Goal: Task Accomplishment & Management: Complete application form

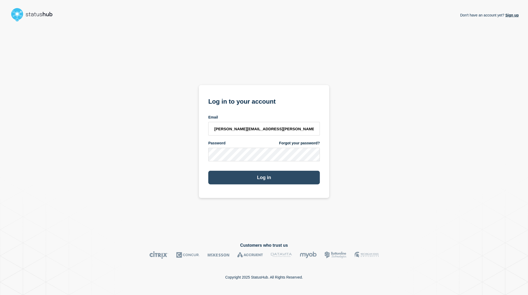
click at [267, 182] on button "Log in" at bounding box center [264, 177] width 112 height 14
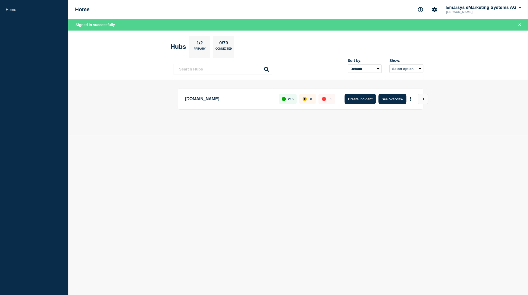
click at [361, 100] on button "Create incident" at bounding box center [360, 99] width 31 height 10
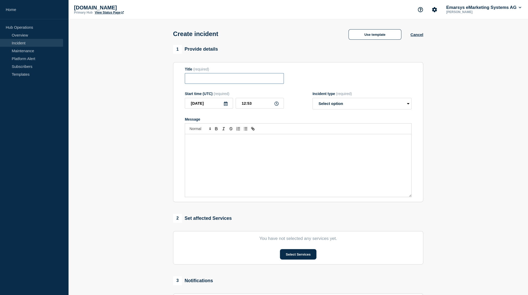
drag, startPoint x: 243, startPoint y: 79, endPoint x: 248, endPoint y: 78, distance: 4.6
click at [243, 79] on input "Title" at bounding box center [234, 78] width 99 height 11
click at [361, 34] on button "Use template" at bounding box center [374, 34] width 53 height 10
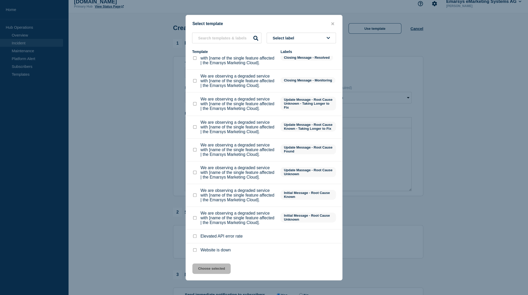
scroll to position [6, 0]
click at [196, 216] on checkbox"] "We are observing a degraded service with [name of the single feature affected |…" at bounding box center [194, 217] width 3 height 3
checkbox checkbox"] "true"
click at [208, 266] on button "Choose selected" at bounding box center [211, 268] width 38 height 10
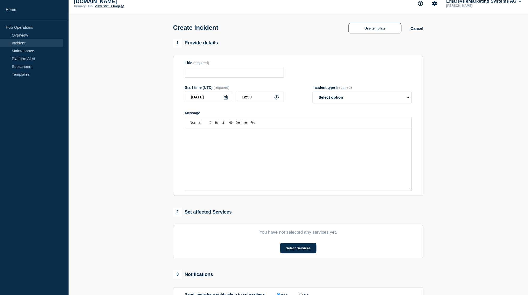
type input "We are observing a degraded service with [name of the single feature affected |…"
select select "investigating"
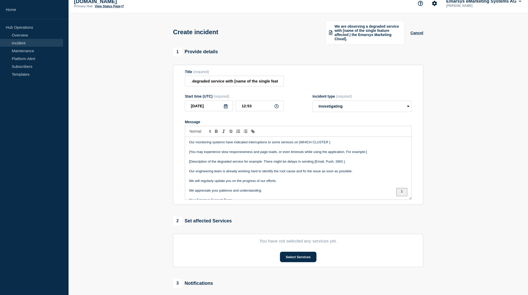
scroll to position [0, 35]
click at [244, 86] on input "We are observing a degraded service with [name of the single feature affected |…" at bounding box center [234, 81] width 99 height 11
drag, startPoint x: 238, startPoint y: 88, endPoint x: 298, endPoint y: 88, distance: 59.2
click at [284, 86] on input "We are observing a degraded service with [name of the single feature affected |…" at bounding box center [234, 81] width 99 height 11
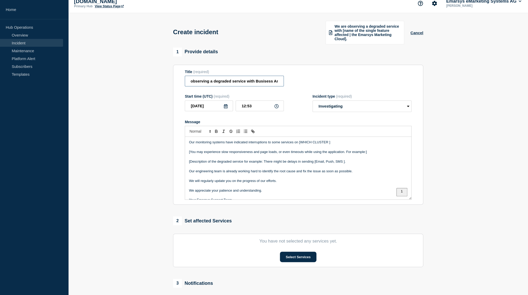
scroll to position [0, 16]
type input "We are observing a degraded service with Busisess Area"
drag, startPoint x: 267, startPoint y: 152, endPoint x: 352, endPoint y: 151, distance: 85.5
click at [352, 144] on p "Our monitoring systems have indicated interruptions to some services on [WHICH …" at bounding box center [298, 142] width 218 height 5
click at [277, 160] on html "Home Hub Operations Overview Incident Maintenance Platform Alert Subscribers Te…" at bounding box center [264, 141] width 528 height 295
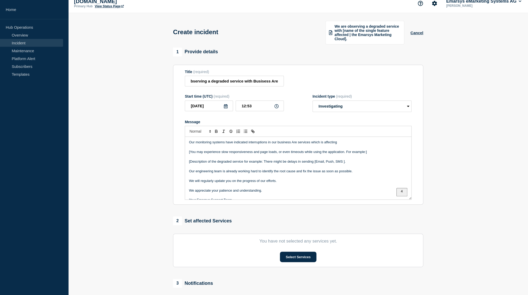
drag, startPoint x: 297, startPoint y: 152, endPoint x: 303, endPoint y: 155, distance: 6.8
click at [298, 144] on p "Our monitoring systems have indicated interruptions in our business Are service…" at bounding box center [298, 142] width 218 height 5
click at [322, 161] on html "Home Hub Operations Overview Incident Maintenance Platform Alert Subscribers Te…" at bounding box center [264, 141] width 528 height 295
drag, startPoint x: 313, startPoint y: 152, endPoint x: 318, endPoint y: 154, distance: 5.9
click at [313, 144] on p "Our monitoring systems have indicated interruptions in our business Area servic…" at bounding box center [298, 142] width 218 height 5
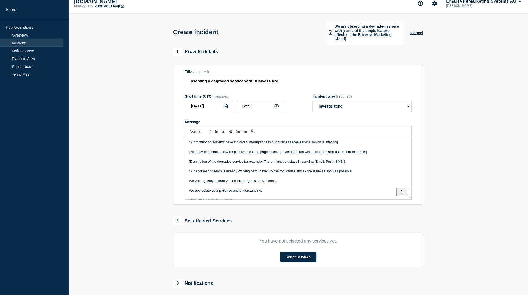
click at [342, 144] on p "Our monitoring systems have indicated interruptions in our business Area servic…" at bounding box center [298, 142] width 218 height 5
drag, startPoint x: 191, startPoint y: 162, endPoint x: 187, endPoint y: 162, distance: 3.9
click at [187, 162] on div "Our monitoring systems have indicated interruptions in our business Area servic…" at bounding box center [298, 168] width 226 height 63
drag, startPoint x: 239, startPoint y: 162, endPoint x: 374, endPoint y: 162, distance: 134.5
click at [374, 154] on p "You may experience slow responsiveness and page loads, or even timeouts while u…" at bounding box center [298, 151] width 218 height 5
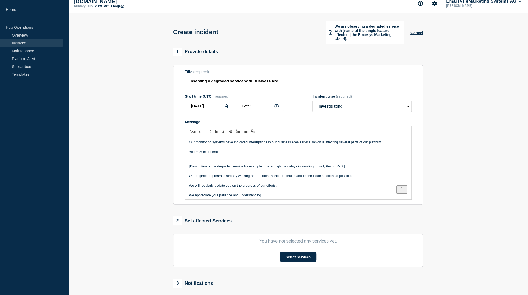
click at [216, 164] on p "To enrich screen reader interactions, please activate Accessibility in Grammarl…" at bounding box center [298, 161] width 218 height 5
click at [214, 159] on p "To enrich screen reader interactions, please activate Accessibility in Grammarl…" at bounding box center [298, 156] width 218 height 5
click at [248, 133] on icon "Toggle bulleted list" at bounding box center [245, 131] width 5 height 5
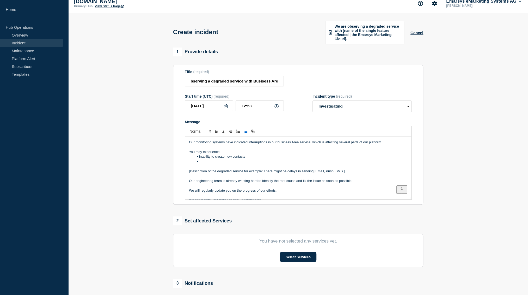
click at [206, 164] on li "To enrich screen reader interactions, please activate Accessibility in Grammarl…" at bounding box center [300, 161] width 213 height 5
click at [201, 159] on li "inability to create new contacts" at bounding box center [300, 156] width 213 height 5
click at [200, 159] on li "inability to create new contacts" at bounding box center [300, 156] width 213 height 5
click at [255, 159] on li "Inability to create new contacts" at bounding box center [300, 156] width 213 height 5
drag, startPoint x: 257, startPoint y: 166, endPoint x: 196, endPoint y: 167, distance: 60.7
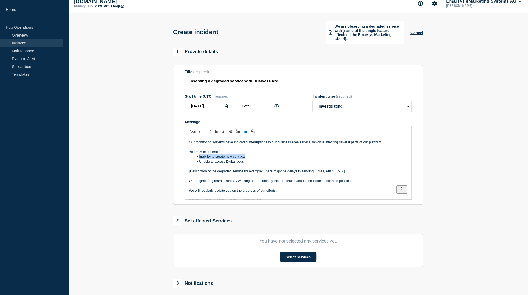
click at [196, 159] on li "Inability to create new contacts" at bounding box center [300, 156] width 213 height 5
click at [210, 159] on li "To enrich screen reader interactions, please activate Accessibility in Grammarl…" at bounding box center [300, 156] width 213 height 5
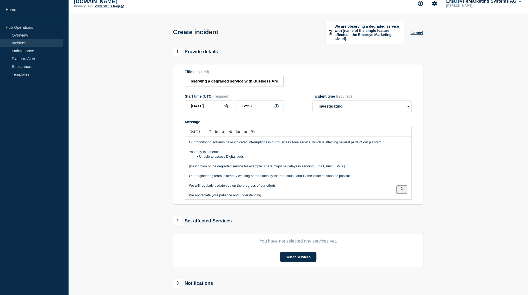
click at [250, 86] on input "We are observing a degraded service with Busisess Area" at bounding box center [234, 81] width 99 height 11
drag, startPoint x: 253, startPoint y: 87, endPoint x: 301, endPoint y: 88, distance: 48.7
click at [284, 86] on input "We are observing a degraded service with Busisess Area" at bounding box center [234, 81] width 99 height 11
drag, startPoint x: 226, startPoint y: 166, endPoint x: 244, endPoint y: 166, distance: 18.2
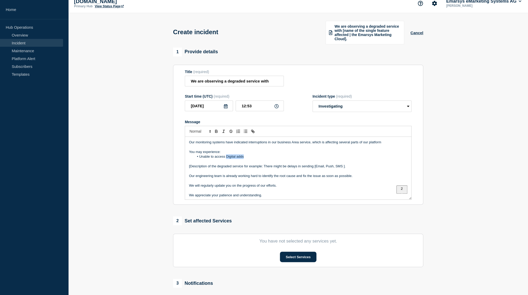
click at [245, 159] on li "Unable to access Digital adds" at bounding box center [300, 156] width 213 height 5
click at [241, 159] on li "Unable to access Digital adds" at bounding box center [300, 156] width 213 height 5
drag, startPoint x: 234, startPoint y: 166, endPoint x: 226, endPoint y: 167, distance: 7.3
click at [226, 159] on li "Unable to access Digital ads" at bounding box center [300, 156] width 213 height 5
copy li "Digital ads"
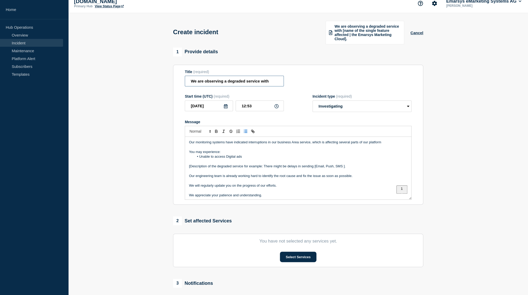
drag, startPoint x: 271, startPoint y: 84, endPoint x: 276, endPoint y: 89, distance: 7.4
click at [271, 85] on input "We are observing a degraded service with" at bounding box center [234, 81] width 99 height 11
paste input "Digital ads"
type input "We are observing a degraded service with Digital ads"
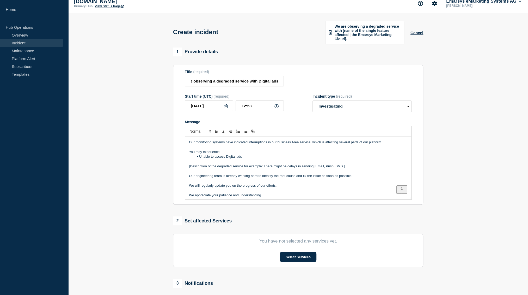
click at [233, 154] on p "You may experience:" at bounding box center [298, 151] width 218 height 5
drag, startPoint x: 227, startPoint y: 159, endPoint x: 182, endPoint y: 161, distance: 45.6
click at [185, 160] on div "Our monitoring systems have indicated interruptions in our business Area servic…" at bounding box center [298, 168] width 226 height 63
click at [199, 159] on li "Unable to access Digital ads" at bounding box center [300, 156] width 213 height 5
click at [255, 159] on p "you may be unable to access Digital ads" at bounding box center [298, 156] width 218 height 5
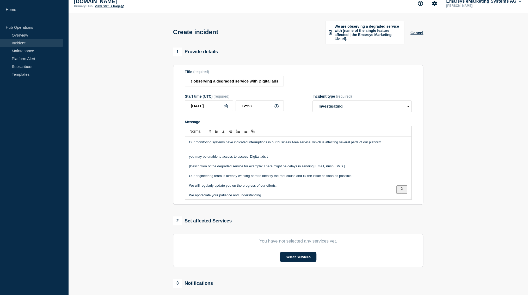
click at [285, 159] on p "you may be unable to access to access Digital ads t" at bounding box center [298, 156] width 218 height 5
click at [242, 177] on html "Home Hub Operations Overview Incident Maintenance Platform Alert Subscribers Te…" at bounding box center [264, 141] width 528 height 295
click at [196, 177] on html "Home Hub Operations Overview Incident Maintenance Platform Alert Subscribers Te…" at bounding box center [264, 141] width 528 height 295
click at [255, 174] on html "Home Hub Operations Overview Incident Maintenance Platform Alert Subscribers Te…" at bounding box center [264, 141] width 528 height 295
click at [212, 149] on p "To enrich screen reader interactions, please activate Accessibility in Grammarl…" at bounding box center [298, 146] width 218 height 5
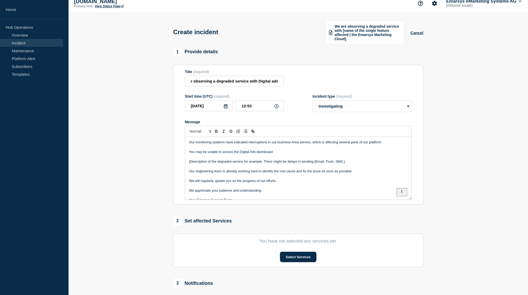
click at [279, 154] on p "You may be unable to access the Digital Ads dashboard" at bounding box center [298, 151] width 218 height 5
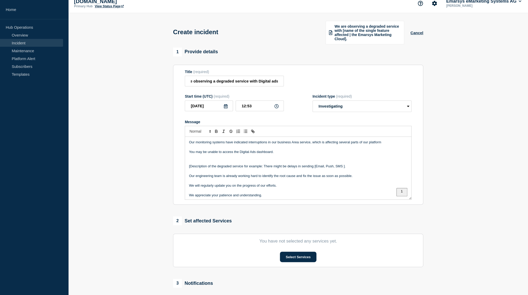
click at [289, 154] on p "You may be unable to access the Digital Ads dashboard." at bounding box center [298, 151] width 218 height 5
drag, startPoint x: 275, startPoint y: 162, endPoint x: 278, endPoint y: 166, distance: 4.3
click at [275, 154] on p "You may be unable to access the Digital Ads dashboard. tAudience Sync and Inbou…" at bounding box center [298, 151] width 218 height 5
click at [290, 171] on html "Home Hub Operations Overview Incident Maintenance Platform Alert Subscribers Te…" at bounding box center [264, 141] width 528 height 295
drag, startPoint x: 351, startPoint y: 174, endPoint x: 346, endPoint y: 169, distance: 6.6
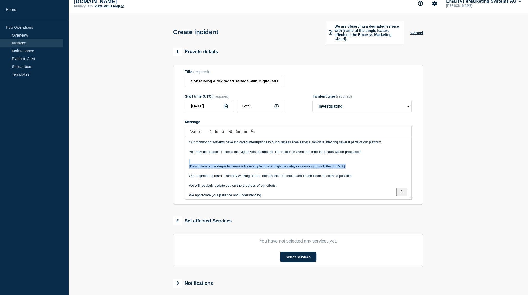
click at [346, 169] on div "Our monitoring systems have indicated interruptions in our business Area servic…" at bounding box center [298, 168] width 226 height 63
click at [198, 159] on p "To enrich screen reader interactions, please activate Accessibility in Grammarl…" at bounding box center [298, 156] width 218 height 5
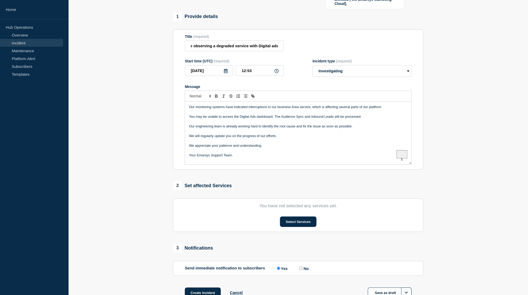
scroll to position [33, 0]
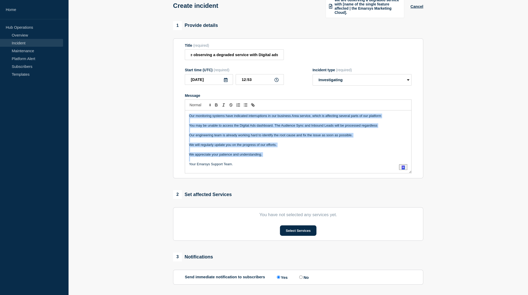
copy div "Our monitoring systems have indicated interruptions in our business Area servic…"
click at [274, 142] on p "To enrich screen reader interactions, please activate Accessibility in Grammarl…" at bounding box center [298, 139] width 218 height 5
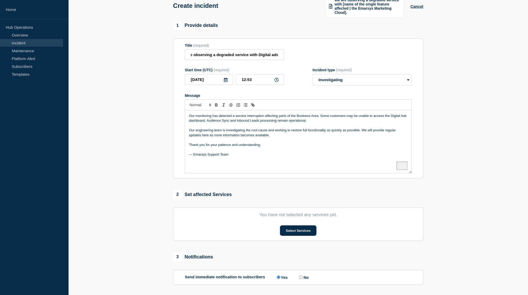
click at [321, 123] on p "Our monitoring has detected a service interruption affecting parts of the Busin…" at bounding box center [298, 118] width 218 height 10
click at [297, 118] on p "Our monitoring has detected a service interruption affecting parts of the Busin…" at bounding box center [298, 115] width 218 height 5
drag, startPoint x: 279, startPoint y: 125, endPoint x: 318, endPoint y: 125, distance: 39.6
click at [318, 118] on p "Our monitoring has detected a service interruption affecting parts of the Busin…" at bounding box center [298, 115] width 218 height 5
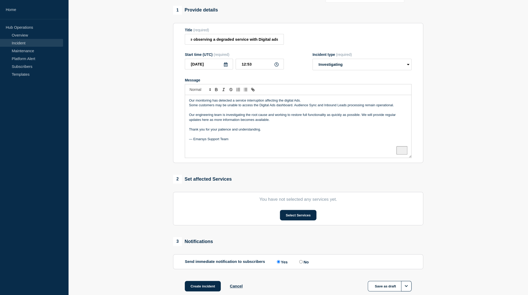
scroll to position [49, 0]
click at [189, 107] on p "Some customers may be unable to access the Digital Ads dashboard. Audience Sync…" at bounding box center [298, 104] width 218 height 5
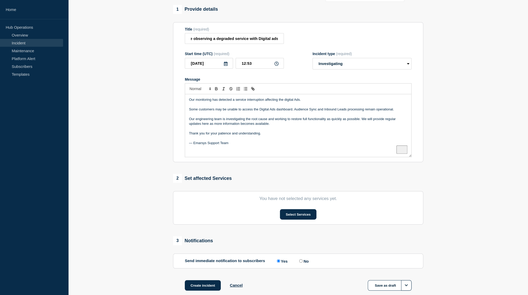
click at [328, 112] on p "Some customers may be unable to access the Digital Ads dashboard. Audience Sync…" at bounding box center [298, 109] width 218 height 5
drag, startPoint x: 194, startPoint y: 152, endPoint x: 186, endPoint y: 153, distance: 7.3
click at [186, 153] on div "Our monitoring has detected a service interruption affecting the digital Ads. S…" at bounding box center [298, 125] width 226 height 63
click at [302, 219] on button "Select Services" at bounding box center [298, 214] width 36 height 10
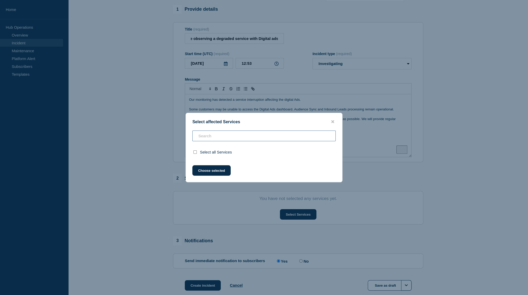
click at [219, 134] on input "text" at bounding box center [263, 135] width 143 height 11
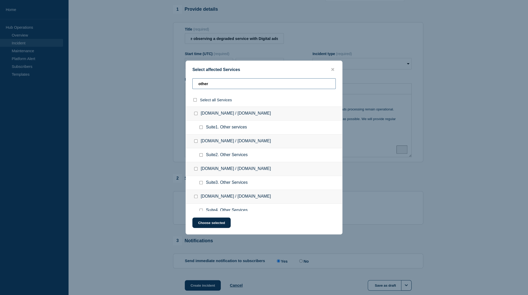
type input "other"
click at [202, 129] on input "Suite1. Other services checkbox" at bounding box center [200, 126] width 3 height 3
checkbox input "true"
click at [195, 101] on input "select all checkbox" at bounding box center [194, 99] width 3 height 3
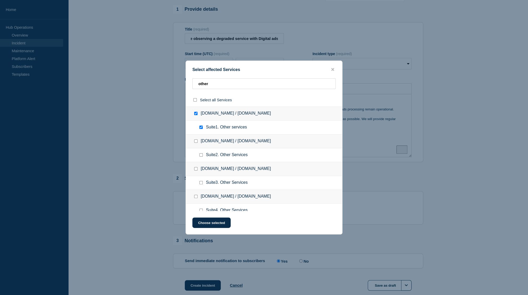
checkbox input "true"
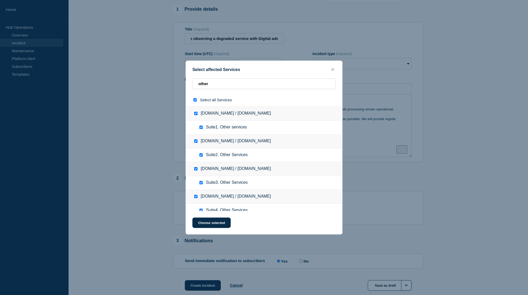
checkbox input "true"
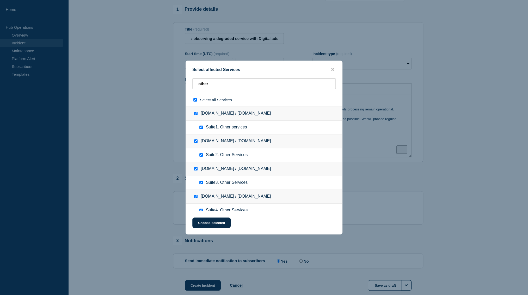
checkbox input "true"
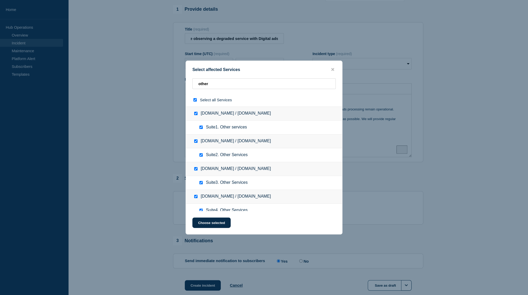
checkbox input "true"
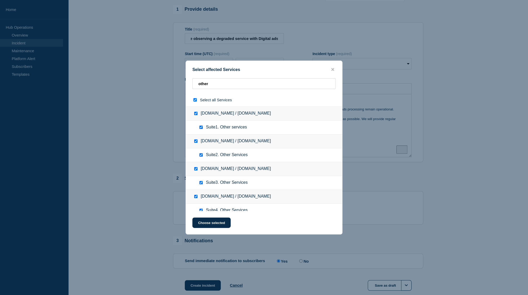
checkbox input "true"
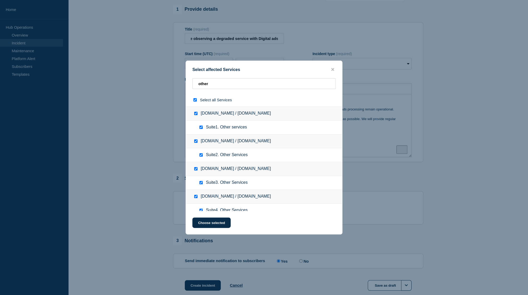
checkbox input "true"
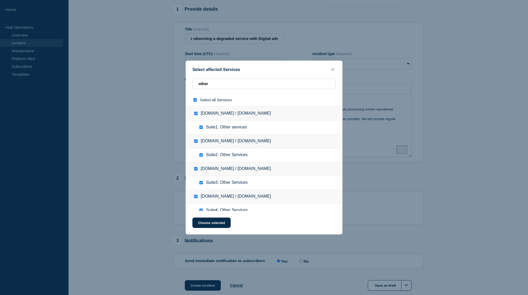
checkbox input "true"
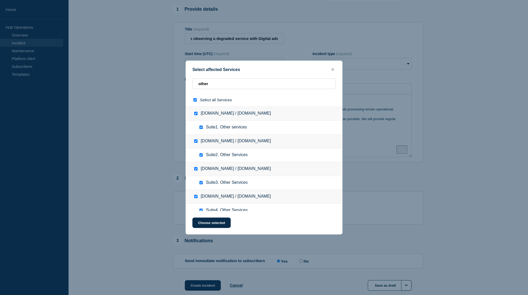
checkbox input "true"
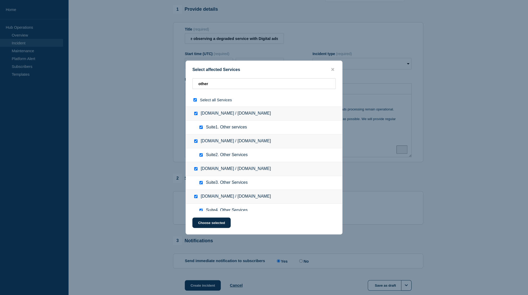
checkbox input "true"
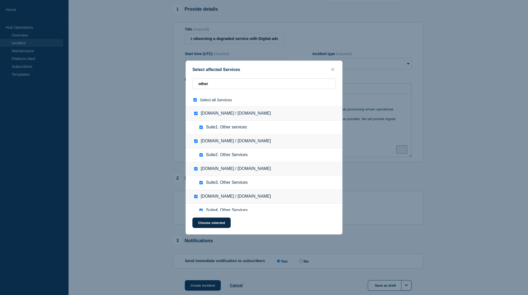
checkbox input "true"
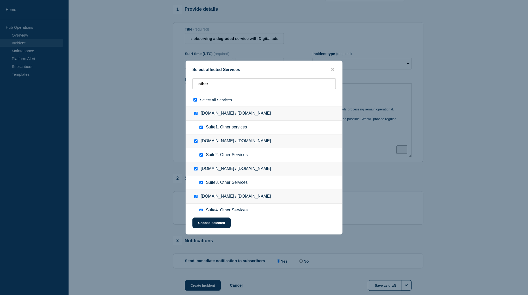
checkbox input "true"
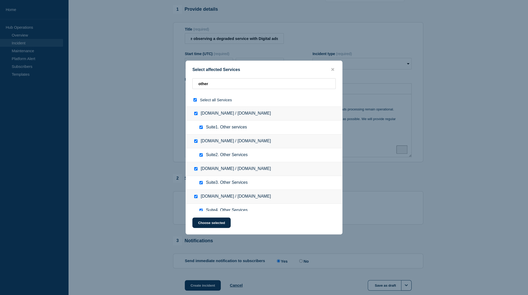
checkbox input "true"
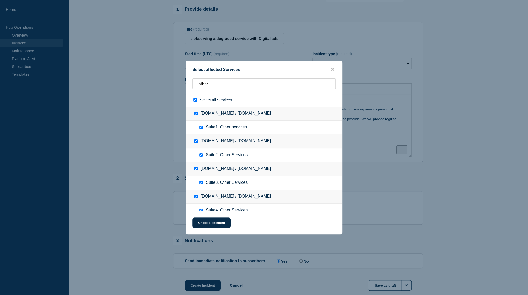
checkbox input "true"
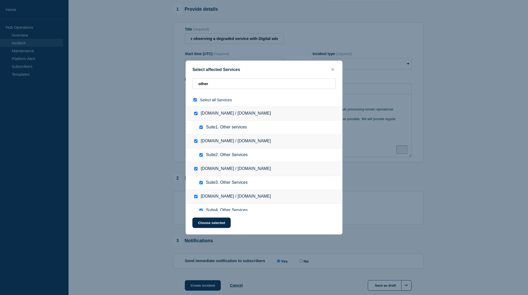
checkbox input "true"
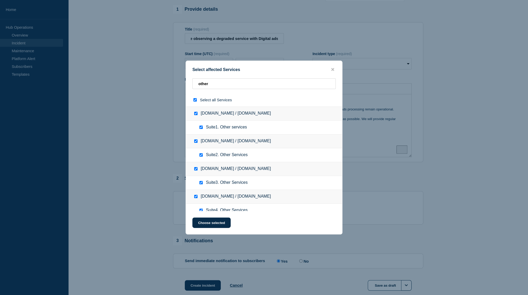
checkbox input "true"
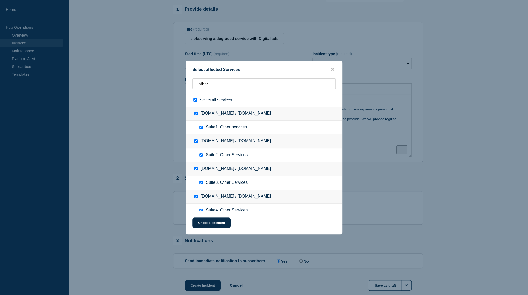
checkbox input "true"
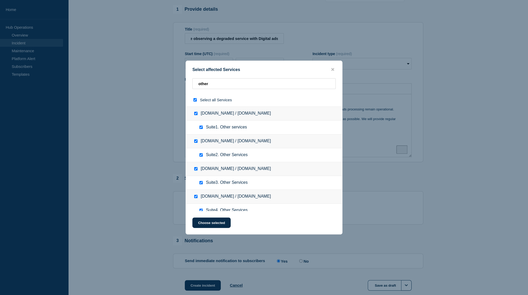
checkbox input "true"
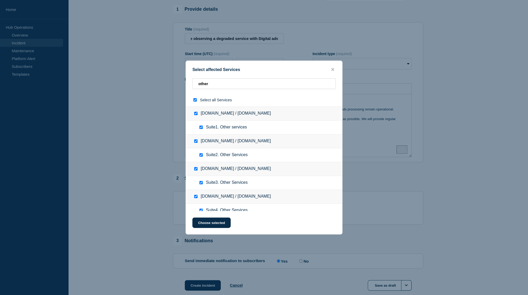
checkbox input "true"
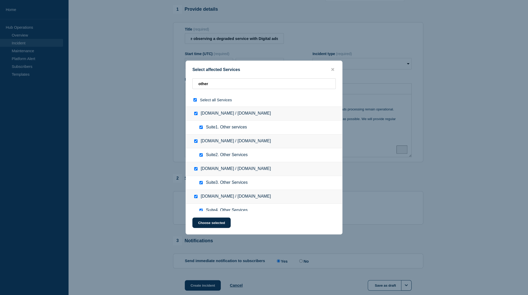
checkbox input "true"
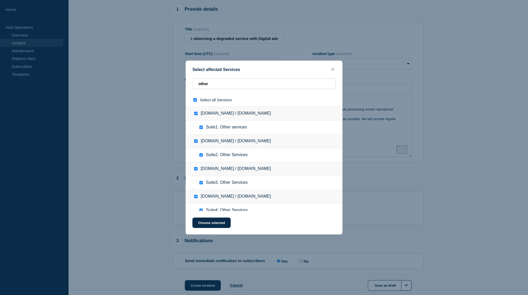
checkbox input "true"
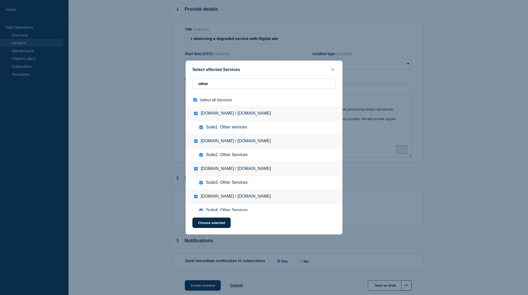
checkbox input "true"
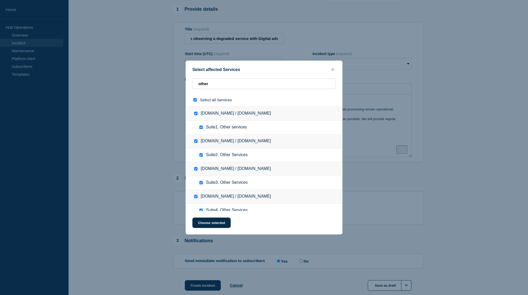
checkbox input "true"
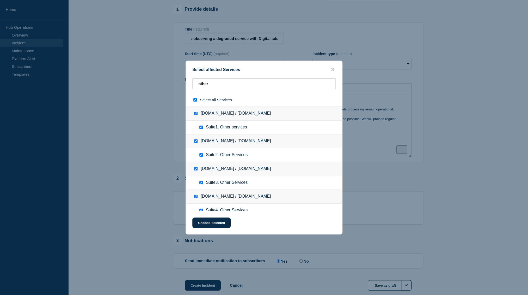
checkbox input "true"
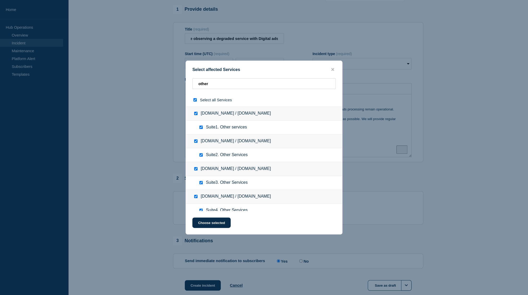
checkbox input "true"
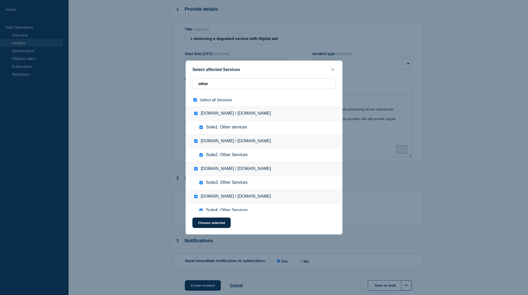
checkbox input "true"
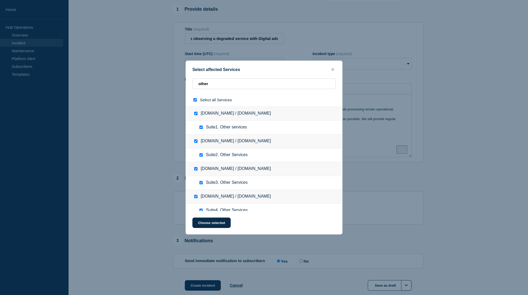
checkbox input "true"
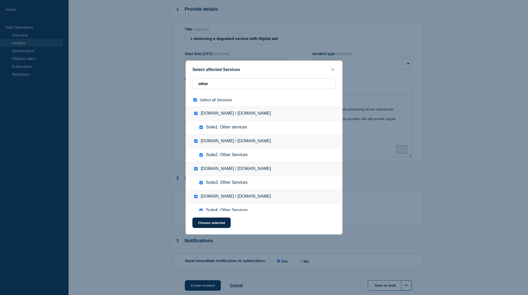
checkbox input "true"
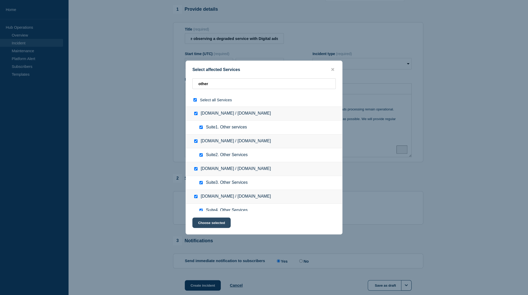
drag, startPoint x: 215, startPoint y: 221, endPoint x: 222, endPoint y: 219, distance: 7.9
click at [215, 221] on button "Choose selected" at bounding box center [211, 222] width 38 height 10
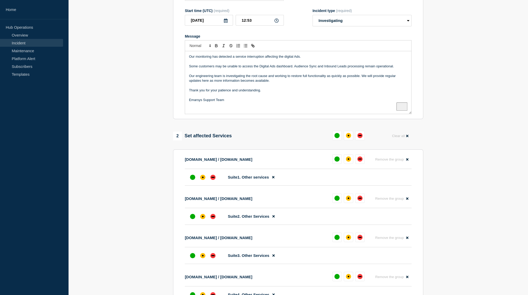
scroll to position [96, 0]
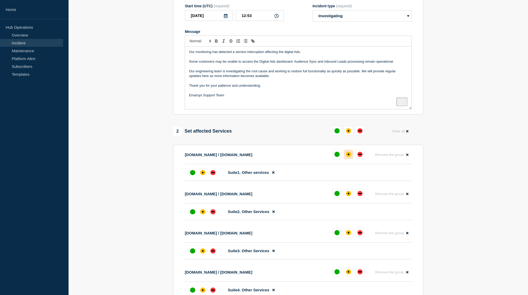
click at [349, 157] on div "affected" at bounding box center [348, 153] width 5 height 5
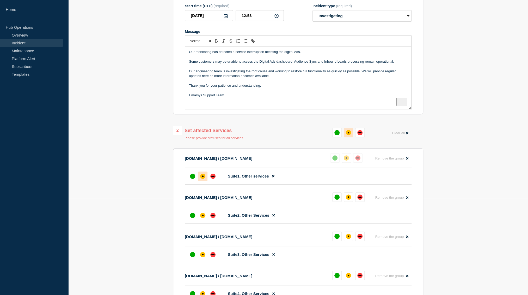
click at [348, 133] on div "affected" at bounding box center [349, 133] width 2 height 2
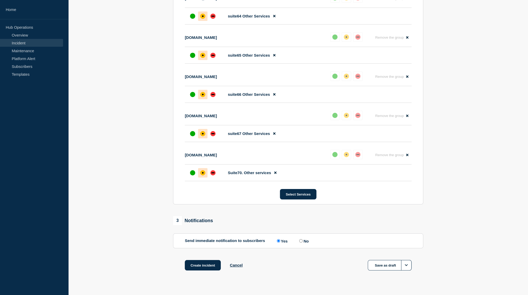
scroll to position [2881, 0]
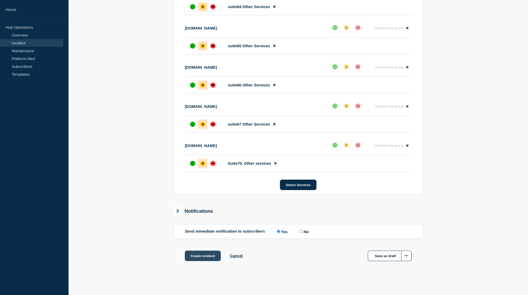
click at [197, 257] on button "Create incident" at bounding box center [203, 255] width 36 height 10
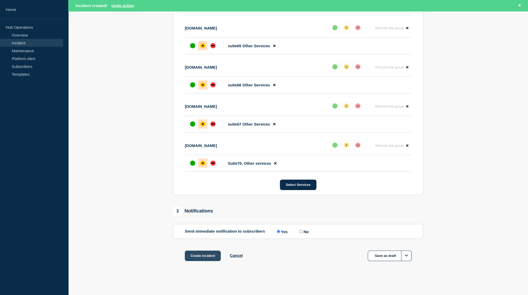
scroll to position [2892, 0]
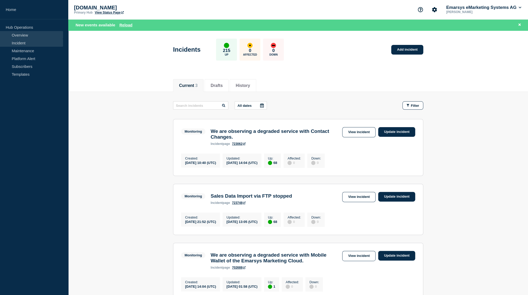
click at [22, 36] on link "Overview" at bounding box center [31, 35] width 63 height 8
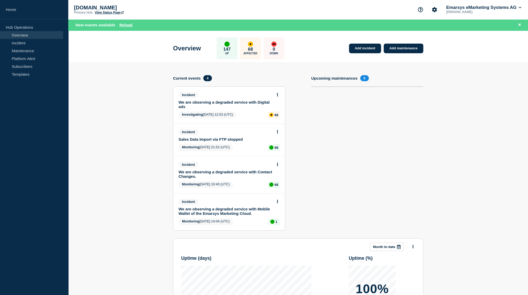
click at [380, 131] on section "Upcoming maintenances 0" at bounding box center [367, 156] width 112 height 163
click at [279, 96] on button at bounding box center [277, 95] width 4 height 4
click at [283, 117] on link "Update incident" at bounding box center [277, 116] width 25 height 4
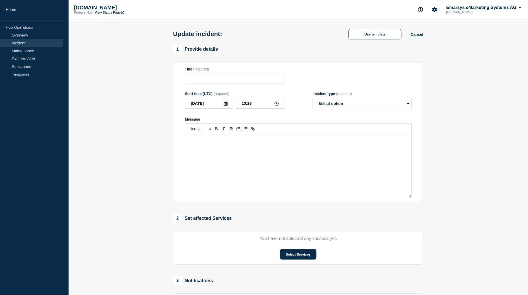
type input "We are observing a degraded service with Digital ads"
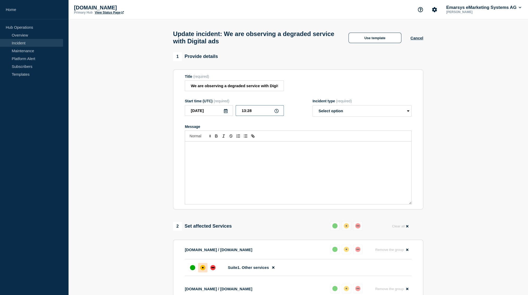
click at [247, 116] on input "13:28" at bounding box center [260, 110] width 48 height 11
type input "10:55"
select select "resolved"
click option "Resolved" at bounding box center [0, 0] width 0 height 0
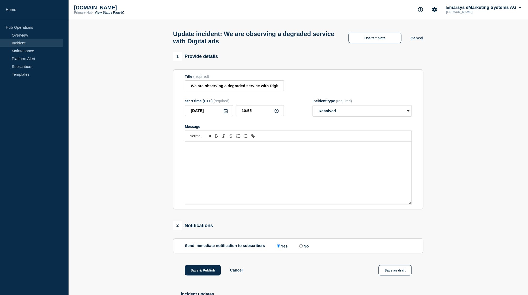
click at [306, 167] on div "Message" at bounding box center [298, 172] width 226 height 63
click at [379, 40] on button "Use template" at bounding box center [374, 38] width 53 height 10
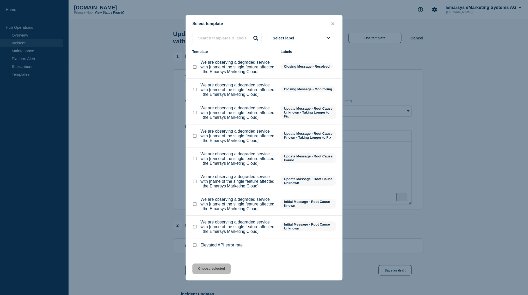
click at [194, 69] on checkbox"] "We are observing a degraded service with [name of the single feature affected |…" at bounding box center [194, 66] width 3 height 3
checkbox checkbox"] "true"
click at [216, 270] on button "Choose selected" at bounding box center [211, 268] width 38 height 10
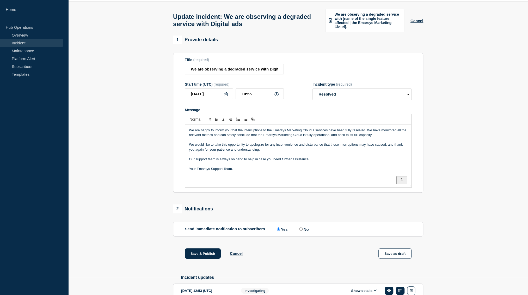
scroll to position [19, 0]
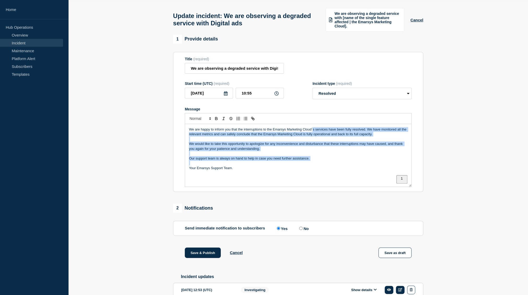
drag, startPoint x: 313, startPoint y: 140, endPoint x: 319, endPoint y: 174, distance: 34.6
click at [319, 173] on div "We are happy to inform you that the interruptions to the Emarsys Marketing Clou…" at bounding box center [298, 155] width 226 height 63
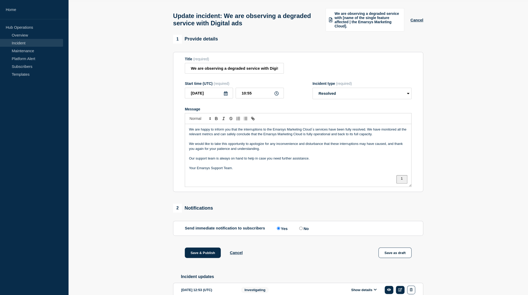
drag, startPoint x: 322, startPoint y: 177, endPoint x: 320, endPoint y: 175, distance: 2.8
click at [322, 170] on p "Your Emarsys Support Team." at bounding box center [298, 168] width 218 height 5
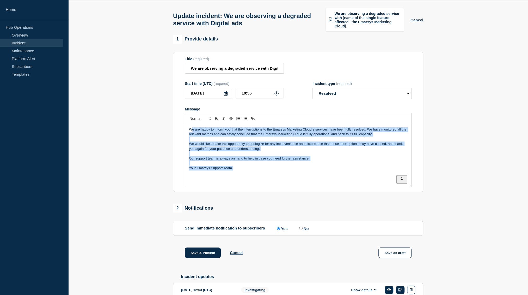
drag, startPoint x: 200, startPoint y: 140, endPoint x: 306, endPoint y: 180, distance: 113.0
click at [306, 180] on div "We are happy to inform you that the interruptions to the Emarsys Marketing Clou…" at bounding box center [298, 155] width 226 height 63
drag, startPoint x: 307, startPoint y: 180, endPoint x: 286, endPoint y: 162, distance: 26.9
click at [307, 180] on div "We are happy to inform you that the interruptions to the Emarsys Marketing Clou…" at bounding box center [298, 155] width 226 height 63
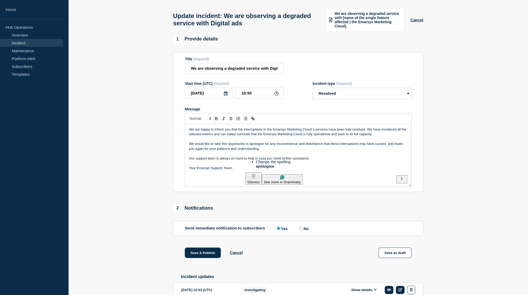
click at [294, 141] on p "To enrich screen reader interactions, please activate Accessibility in Grammarl…" at bounding box center [298, 139] width 218 height 5
click at [202, 258] on button "Save & Publish" at bounding box center [203, 252] width 36 height 10
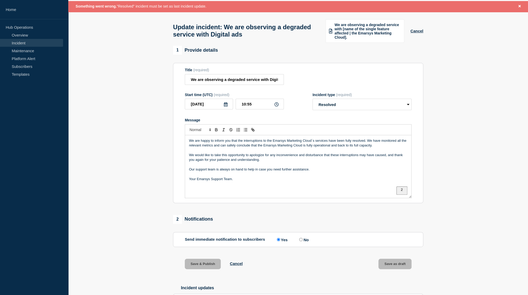
click at [327, 125] on form "Title (required) We are observing a degraded service with Digital ads Start tim…" at bounding box center [298, 133] width 227 height 130
click at [220, 7] on div "Something went wrong. "Resolved" incident must be set as last incident update." at bounding box center [298, 6] width 460 height 11
click at [362, 122] on div "Message" at bounding box center [298, 120] width 227 height 4
click at [313, 99] on select "Select option Investigating Identified Monitoring Resolved" at bounding box center [362, 104] width 99 height 11
select select "monitoring"
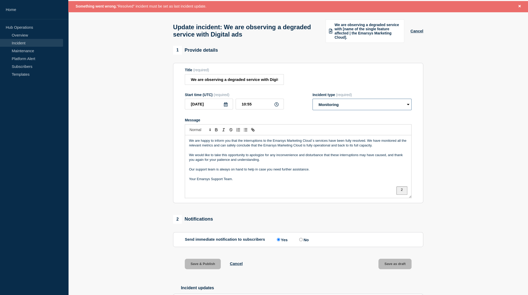
click option "Monitoring" at bounding box center [0, 0] width 0 height 0
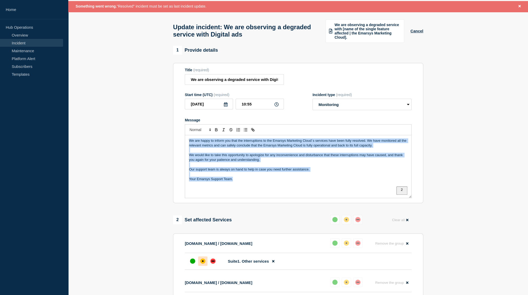
drag, startPoint x: 244, startPoint y: 194, endPoint x: 187, endPoint y: 145, distance: 74.5
click at [187, 145] on div "We are happy to inform you that the interruptions to the Emarsys Marketing Clou…" at bounding box center [298, 166] width 226 height 63
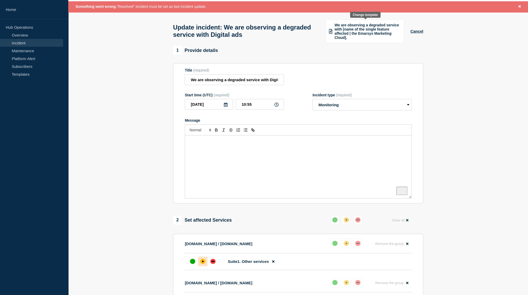
click at [387, 34] on span "We are observing a degraded service with [name of the single feature affected |…" at bounding box center [367, 31] width 66 height 17
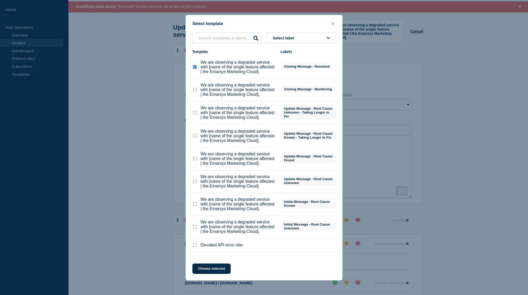
click at [204, 166] on p "We are observing a degraded service with [name of the single feature affected |…" at bounding box center [237, 158] width 75 height 14
click at [197, 161] on div at bounding box center [194, 158] width 5 height 5
click at [195, 160] on checkbox"] "We are observing a degraded service with [name of the single feature affected |…" at bounding box center [194, 158] width 3 height 3
checkbox checkbox"] "true"
checkbox checkbox"] "false"
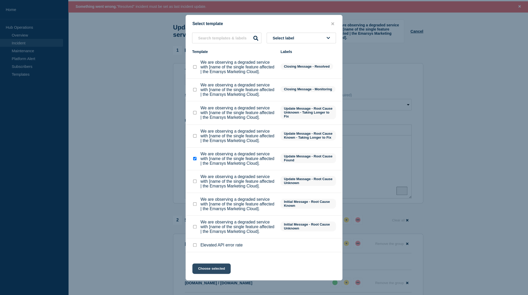
click at [215, 270] on button "Choose selected" at bounding box center [211, 268] width 38 height 10
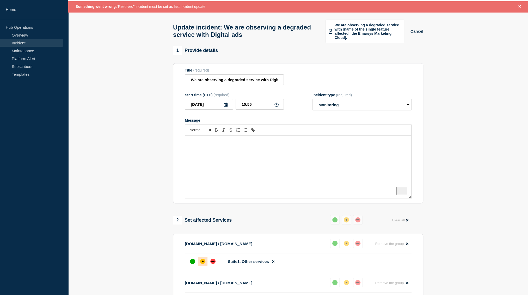
select select "identified"
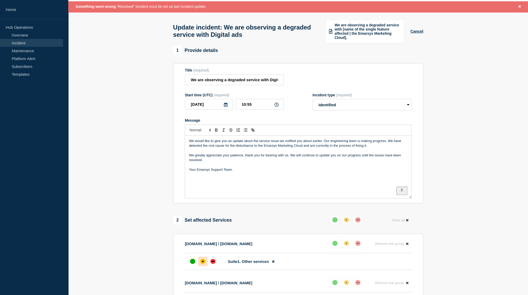
click at [249, 167] on p "To enrich screen reader interactions, please activate Accessibility in Grammarl…" at bounding box center [298, 164] width 218 height 5
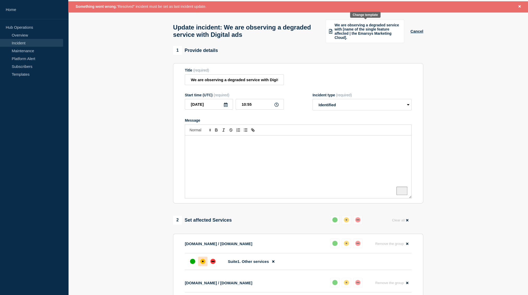
click at [359, 34] on span "We are observing a degraded service with [name of the single feature affected |…" at bounding box center [367, 31] width 66 height 17
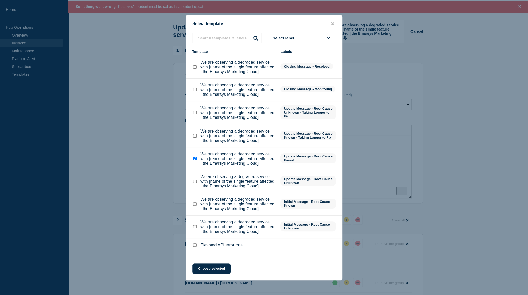
click at [194, 91] on checkbox"] "We are observing a degraded service with [name of the single feature affected |…" at bounding box center [194, 89] width 3 height 3
checkbox checkbox"] "true"
checkbox checkbox"] "false"
click at [294, 92] on span "Closing Message - Monitoring" at bounding box center [307, 89] width 55 height 6
click at [238, 97] on p "We are observing a degraded service with [name of the single feature affected |…" at bounding box center [237, 90] width 75 height 14
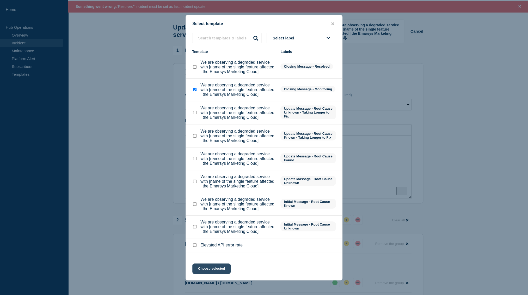
click at [212, 270] on button "Choose selected" at bounding box center [211, 268] width 38 height 10
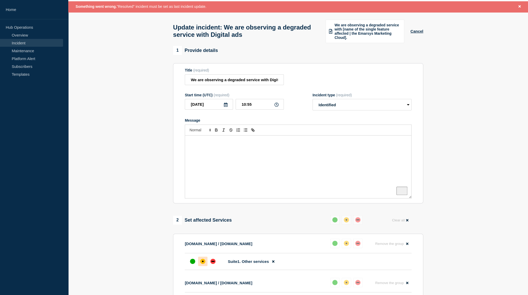
select select "monitoring"
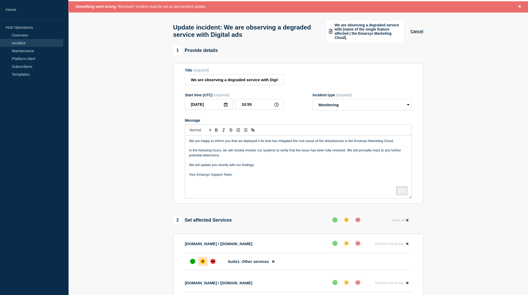
scroll to position [24, 0]
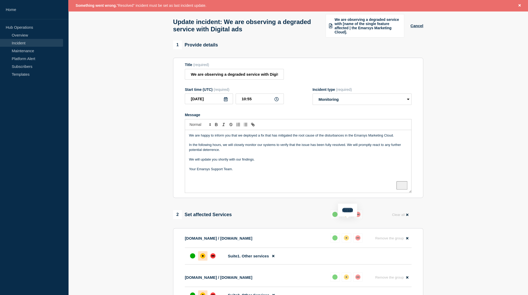
click at [347, 212] on button "Reset" at bounding box center [347, 209] width 11 height 4
click at [337, 217] on div "up" at bounding box center [336, 213] width 5 height 5
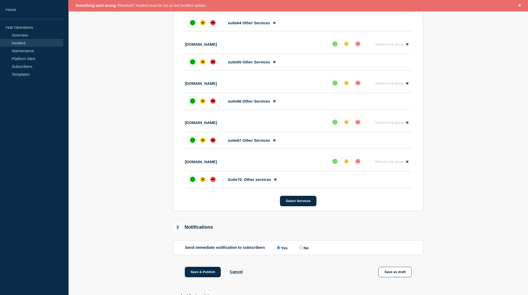
scroll to position [2924, 0]
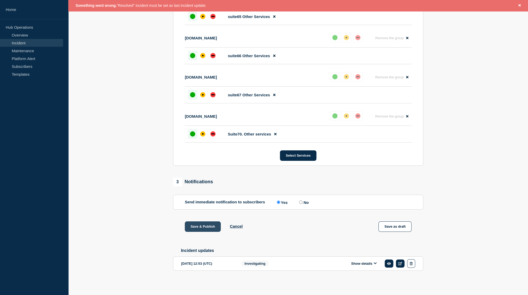
click at [197, 223] on button "Save & Publish" at bounding box center [203, 226] width 36 height 10
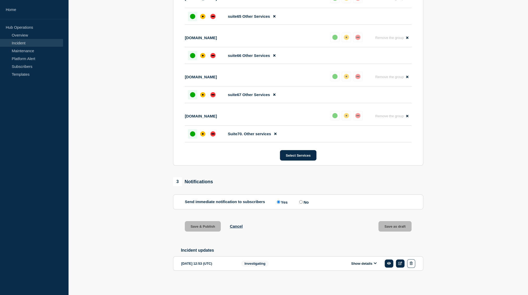
scroll to position [2913, 0]
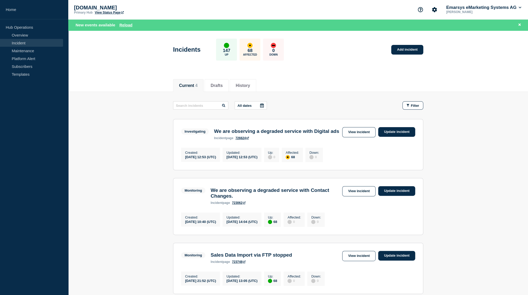
click at [400, 132] on link "Update incident" at bounding box center [396, 132] width 37 height 10
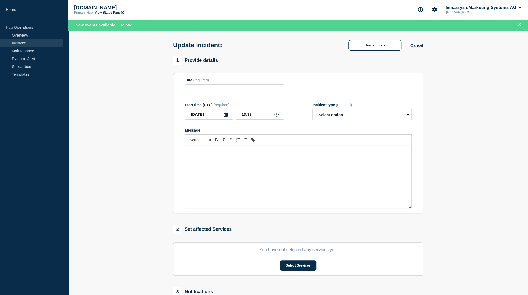
type input "We are observing a degraded service with Digital ads"
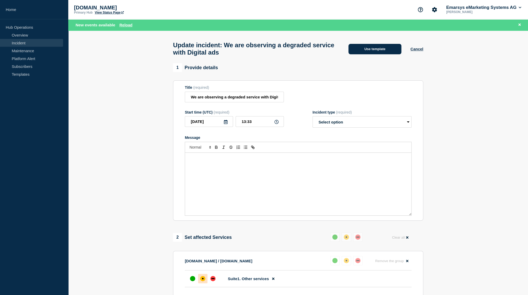
click at [377, 54] on button "Use template" at bounding box center [374, 49] width 53 height 10
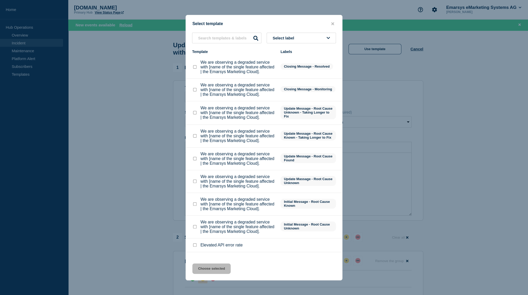
click at [195, 69] on checkbox"] "We are observing a degraded service with [name of the single feature affected |…" at bounding box center [194, 66] width 3 height 3
checkbox checkbox"] "true"
click at [211, 270] on button "Choose selected" at bounding box center [211, 268] width 38 height 10
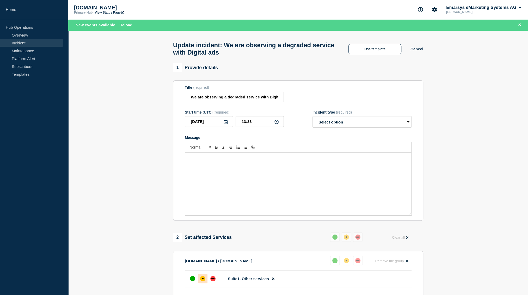
select select "resolved"
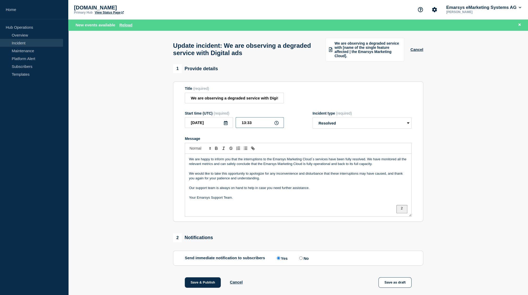
click at [245, 128] on input "13:33" at bounding box center [260, 122] width 48 height 11
type input "10:55"
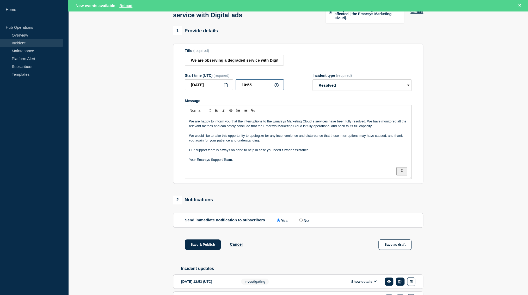
scroll to position [38, 0]
click at [201, 249] on button "Save & Publish" at bounding box center [203, 244] width 36 height 10
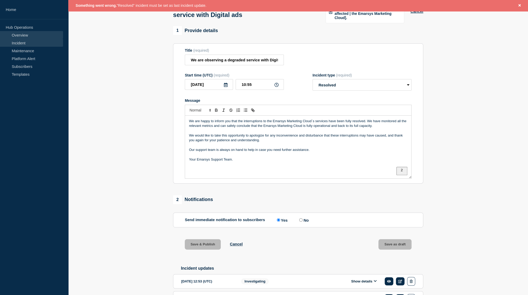
click at [18, 35] on link "Overview" at bounding box center [31, 35] width 63 height 8
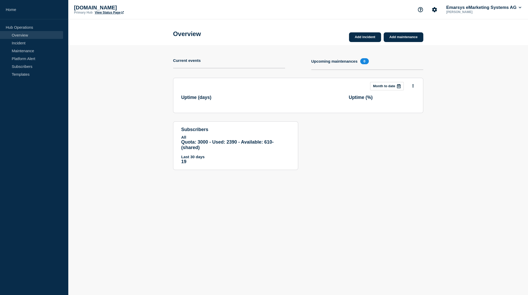
click at [23, 36] on link "Overview" at bounding box center [31, 35] width 63 height 8
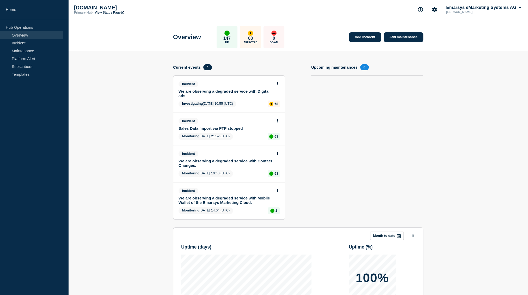
click at [264, 94] on link "We are observing a degraded service with Digital ads" at bounding box center [226, 93] width 94 height 9
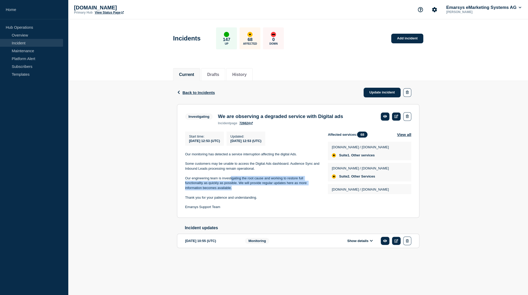
drag, startPoint x: 231, startPoint y: 184, endPoint x: 277, endPoint y: 199, distance: 47.6
click at [254, 196] on div "Our monitoring has detected a service interruption affecting the digital Ads. S…" at bounding box center [252, 181] width 134 height 58
drag, startPoint x: 279, startPoint y: 199, endPoint x: 284, endPoint y: 201, distance: 6.0
click at [280, 195] on p at bounding box center [252, 192] width 134 height 5
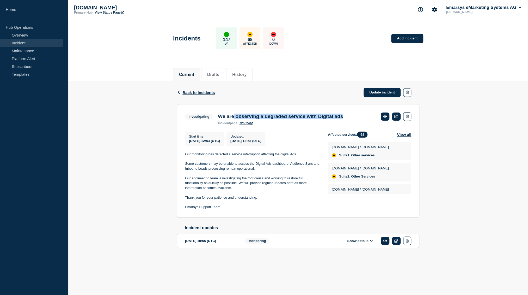
drag, startPoint x: 243, startPoint y: 117, endPoint x: 348, endPoint y: 118, distance: 105.6
click at [346, 119] on div "Investigating We are observing a degraded service with Digital ads incident pag…" at bounding box center [298, 118] width 226 height 13
click at [355, 115] on div "Investigating We are observing a degraded service with Digital ads incident pag…" at bounding box center [298, 118] width 226 height 13
click at [377, 94] on link "Update incident" at bounding box center [382, 93] width 37 height 10
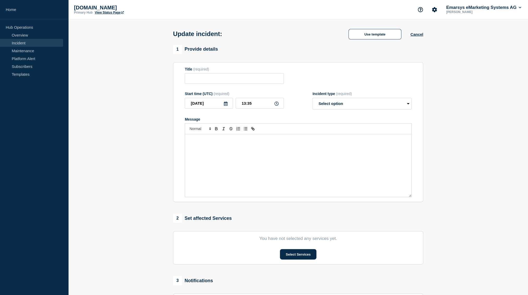
type input "We are observing a degraded service with Digital ads"
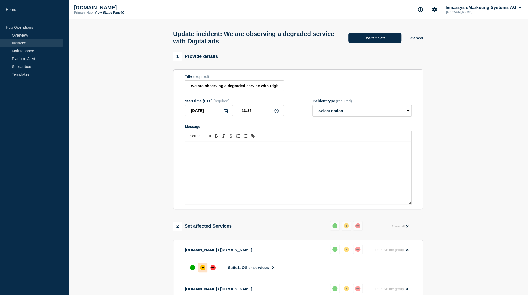
click at [357, 38] on button "Use template" at bounding box center [374, 38] width 53 height 10
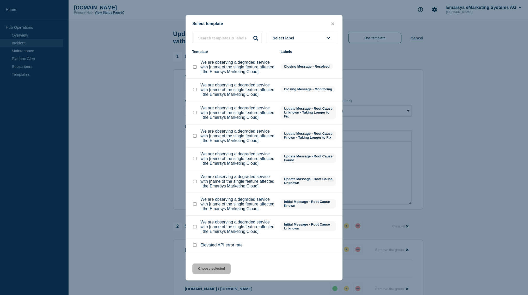
click at [196, 69] on checkbox"] "We are observing a degraded service with [name of the single feature affected |…" at bounding box center [194, 66] width 3 height 3
checkbox checkbox"] "true"
click at [215, 267] on button "Choose selected" at bounding box center [211, 268] width 38 height 10
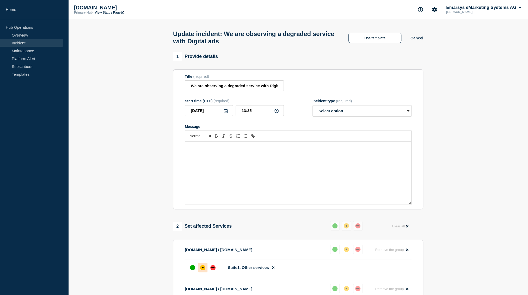
select select "resolved"
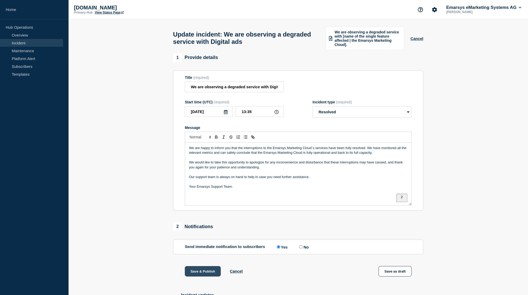
click at [204, 276] on button "Save & Publish" at bounding box center [203, 271] width 36 height 10
